Goal: Navigation & Orientation: Find specific page/section

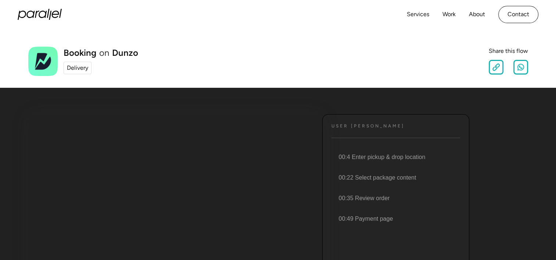
click at [79, 67] on div "Delivery" at bounding box center [77, 68] width 21 height 9
click at [416, 15] on link "Services" at bounding box center [418, 14] width 22 height 11
